Goal: Find specific page/section: Find specific page/section

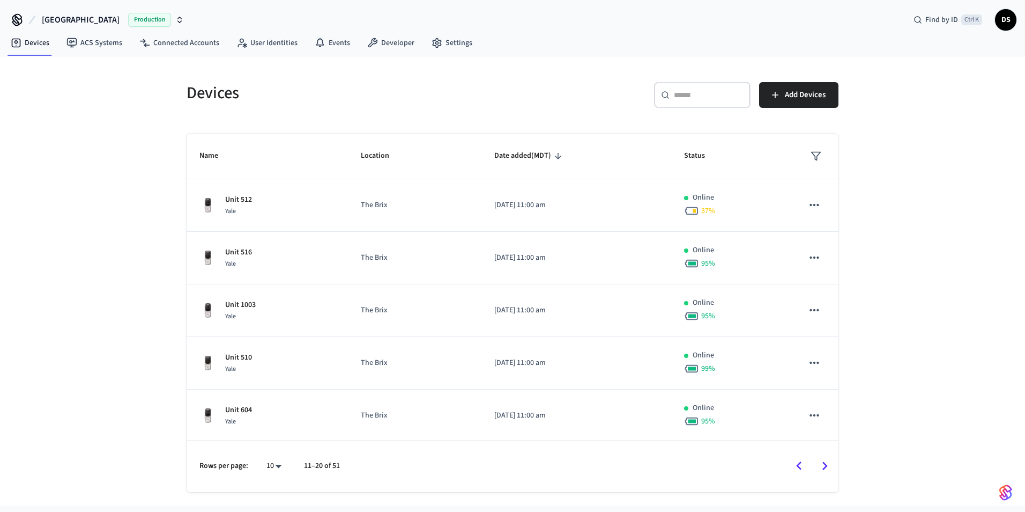
click at [823, 461] on icon "Go to next page" at bounding box center [825, 465] width 17 height 17
click at [690, 102] on div "​ ​" at bounding box center [702, 95] width 97 height 26
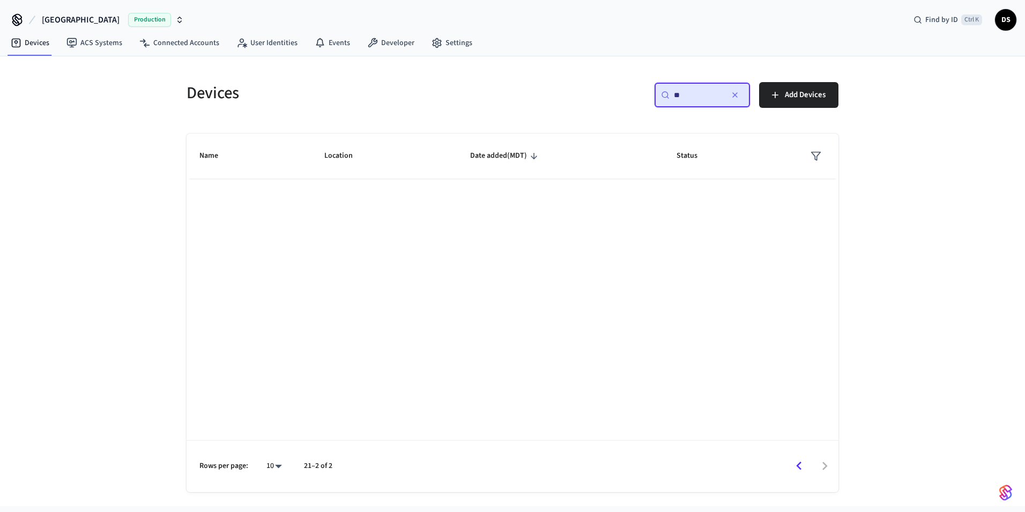
type input "*"
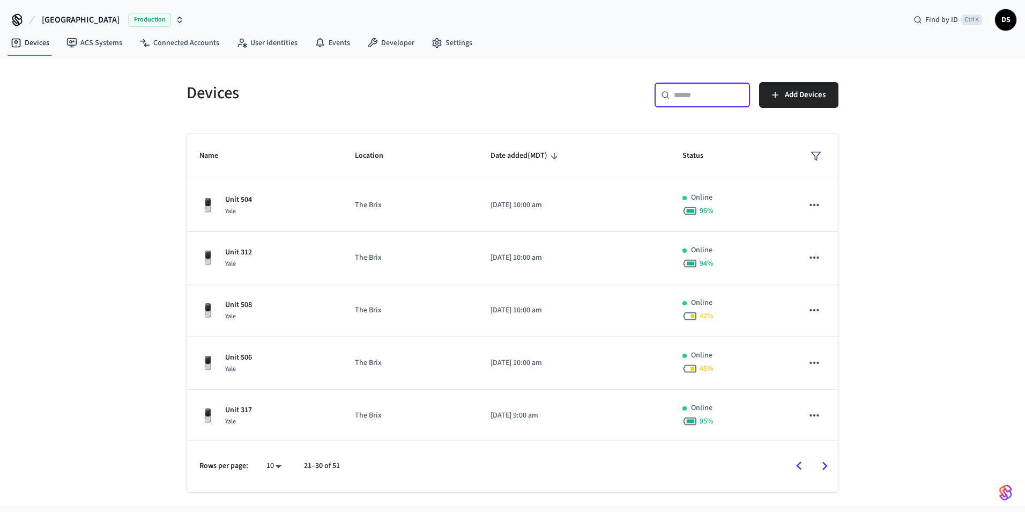
type input "*"
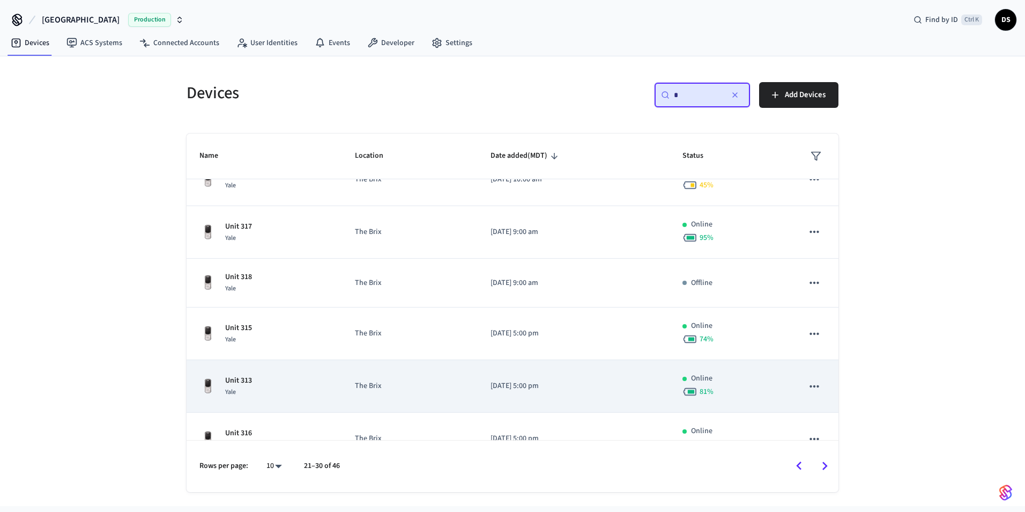
scroll to position [261, 0]
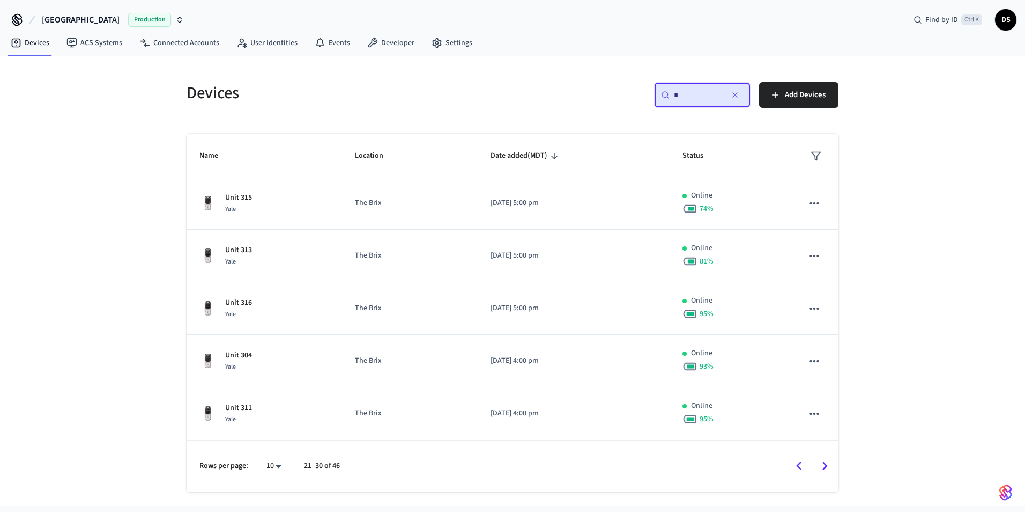
drag, startPoint x: 697, startPoint y: 95, endPoint x: 662, endPoint y: 100, distance: 35.2
click at [662, 100] on div "​ * ​" at bounding box center [702, 95] width 97 height 26
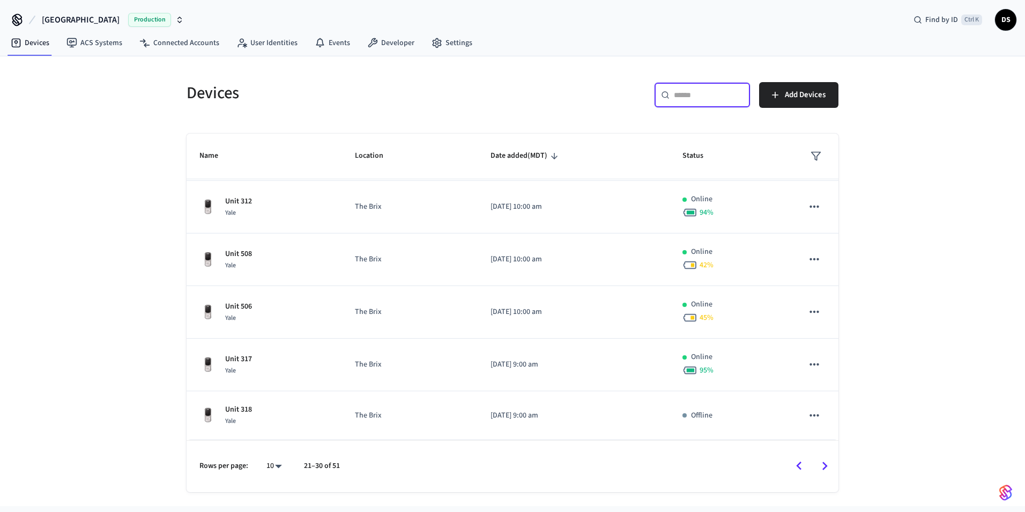
scroll to position [0, 0]
click at [825, 469] on icon "Go to next page" at bounding box center [825, 465] width 17 height 17
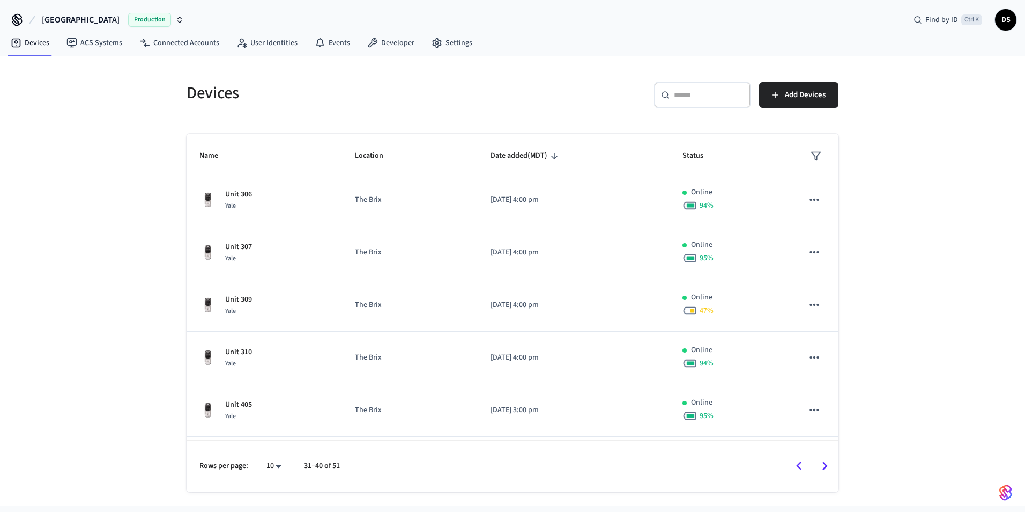
scroll to position [265, 0]
click at [824, 462] on icon "Go to next page" at bounding box center [825, 466] width 5 height 9
drag, startPoint x: 830, startPoint y: 459, endPoint x: 823, endPoint y: 460, distance: 7.1
click at [828, 460] on icon "Go to next page" at bounding box center [825, 465] width 17 height 17
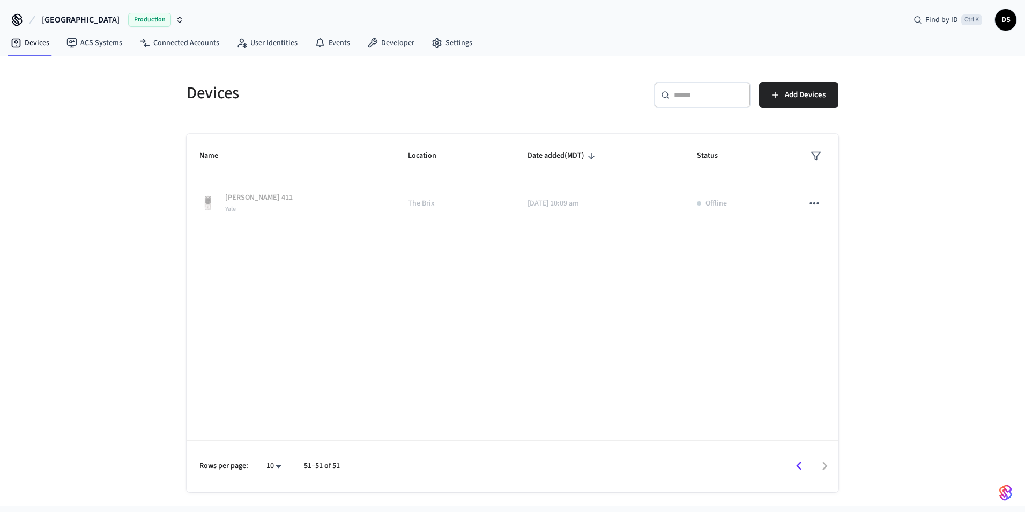
click at [805, 474] on icon "Go to previous page" at bounding box center [799, 465] width 17 height 17
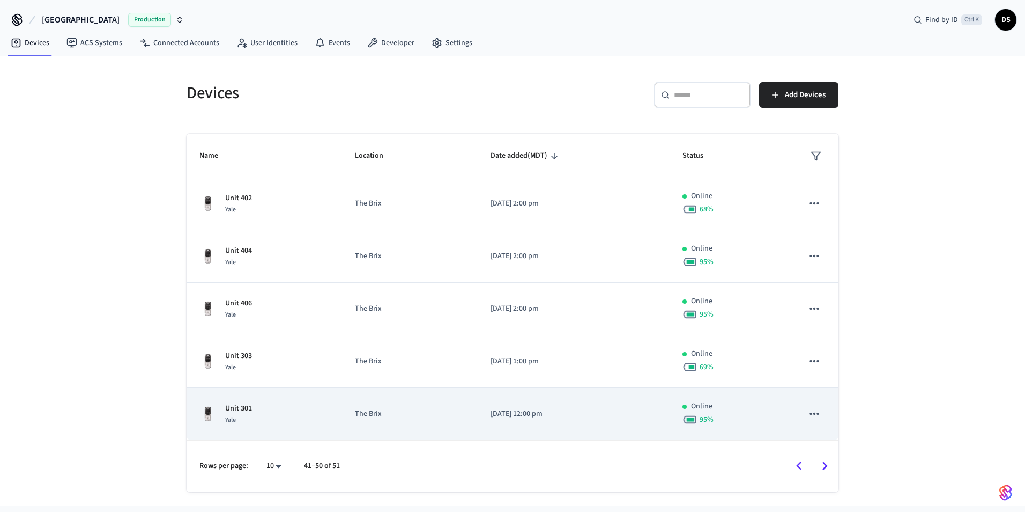
scroll to position [265, 0]
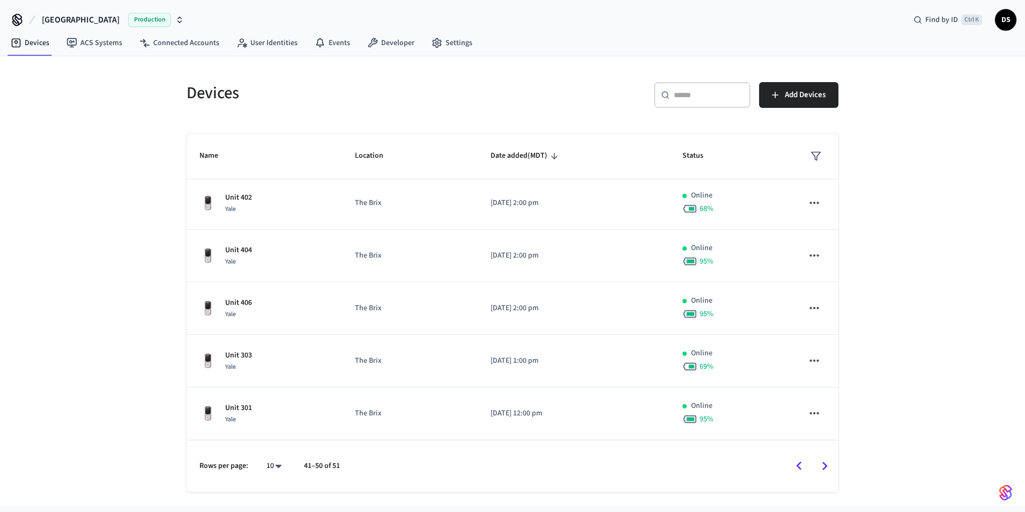
click at [793, 468] on icon "Go to previous page" at bounding box center [799, 465] width 17 height 17
click at [792, 462] on icon "Go to previous page" at bounding box center [799, 465] width 17 height 17
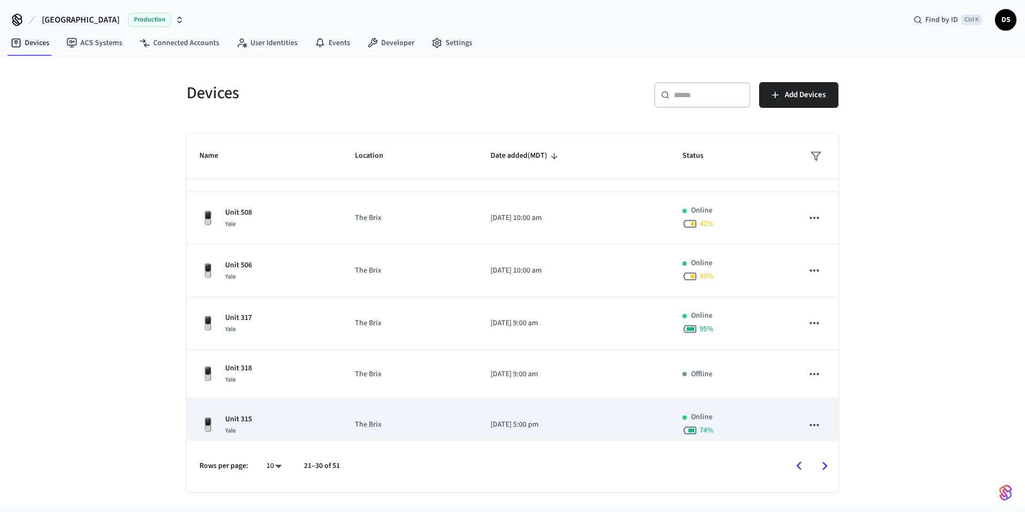
scroll to position [0, 0]
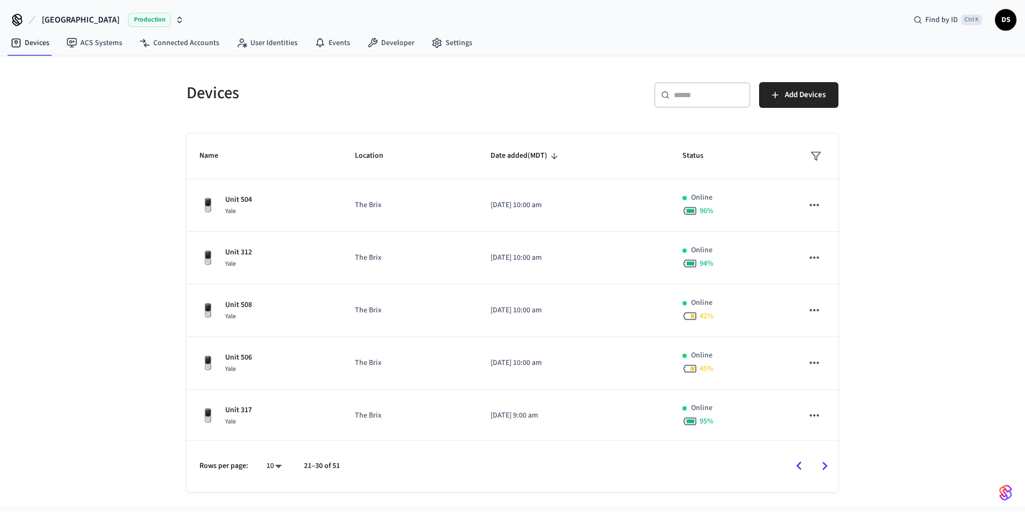
click at [797, 469] on icon "Go to previous page" at bounding box center [799, 465] width 17 height 17
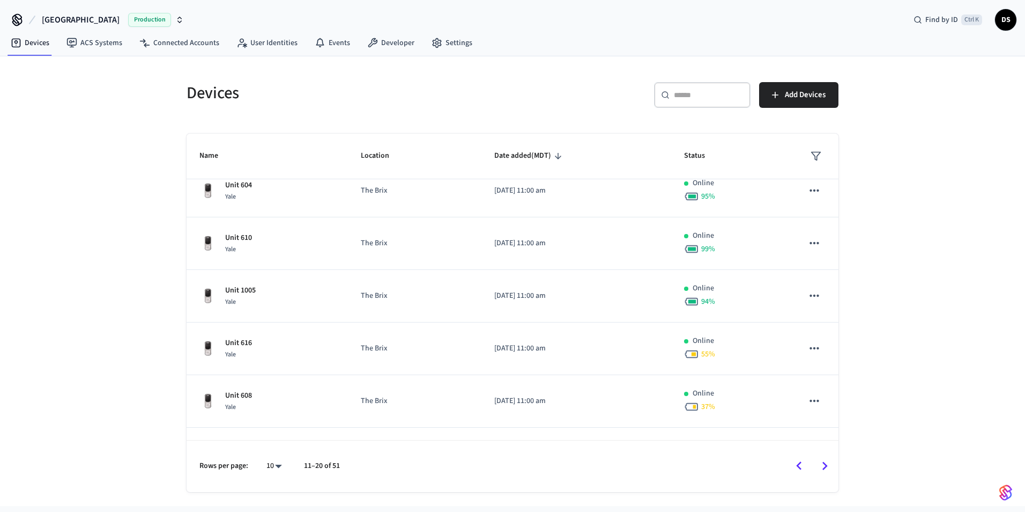
scroll to position [265, 0]
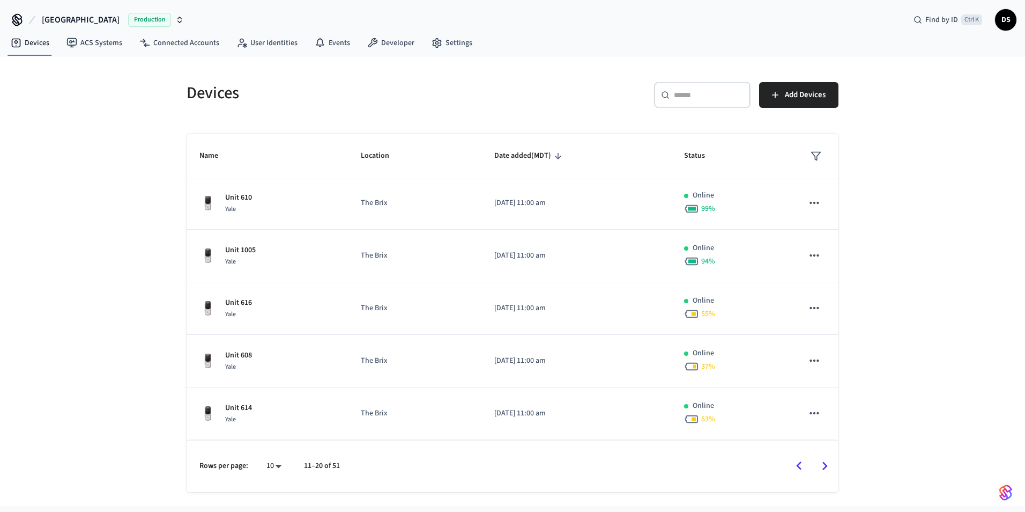
click at [795, 469] on icon "Go to previous page" at bounding box center [799, 465] width 17 height 17
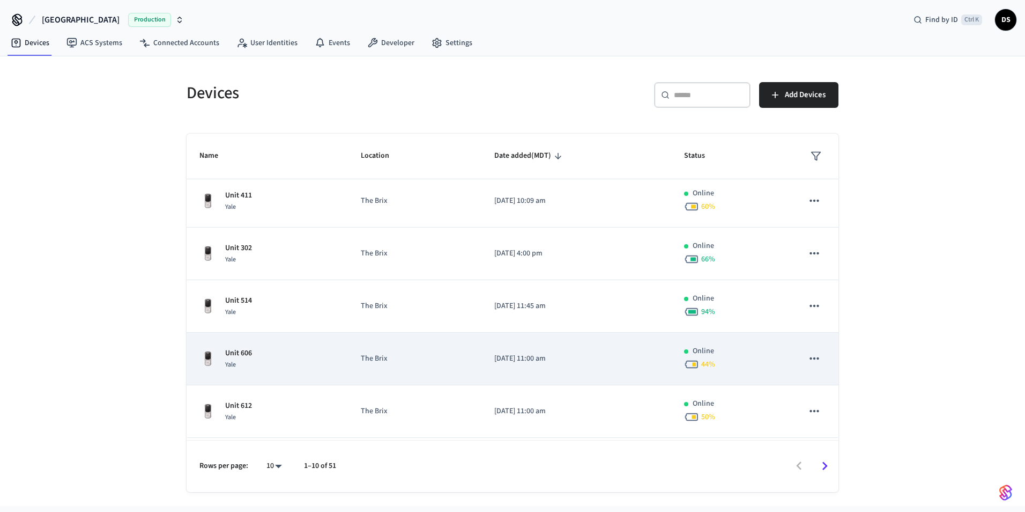
scroll to position [0, 0]
